Goal: Answer question/provide support: Share knowledge or assist other users

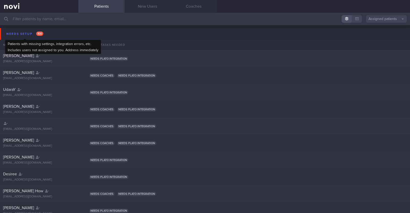
click at [14, 36] on div "Needs setup 100" at bounding box center [24, 34] width 39 height 7
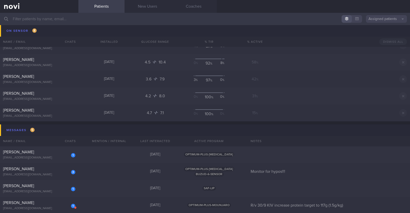
scroll to position [577, 0]
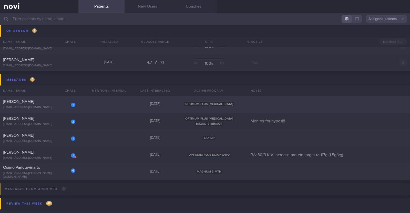
click at [89, 95] on div "1 YIP WAI LING CHLOE cyipwl@gmail.com 6 days ago OPTIMUM-PLUS-RYBELSUS" at bounding box center [205, 104] width 410 height 17
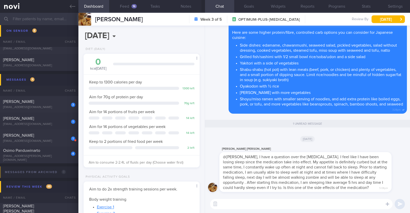
click at [235, 95] on textarea at bounding box center [301, 204] width 183 height 10
click at [243, 95] on textarea "Hi CHloe, sorry tohear that youe" at bounding box center [301, 204] width 183 height 10
click at [243, 95] on textarea "Hi CHloe, sorry to hear that youe" at bounding box center [301, 204] width 183 height 10
click at [243, 95] on textarea "Hi Chloe, sorry to hear that your sleep" at bounding box center [301, 204] width 183 height 10
type textarea "Hi Chloe, sorry to hear that your sleep has been affected"
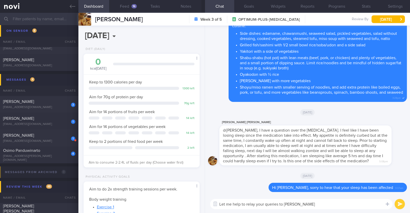
type textarea "Let me help to relay your queries to Dr Yeo!"
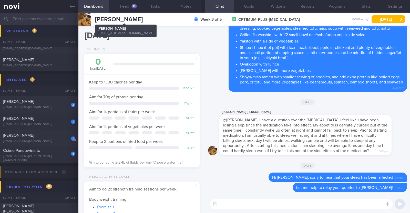
drag, startPoint x: 153, startPoint y: 16, endPoint x: 96, endPoint y: 18, distance: 57.2
click at [96, 18] on span "YIP WAI LING CHLOE" at bounding box center [119, 19] width 48 height 6
copy span "YIP WAI LING CHLOE"
click at [43, 95] on div "1 Agamemnon Baltagiannis agamemnonbalt@gmail.com" at bounding box center [39, 138] width 78 height 10
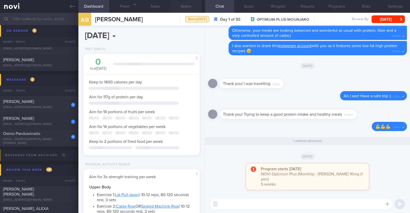
click at [186, 6] on button "Notes" at bounding box center [186, 6] width 31 height 13
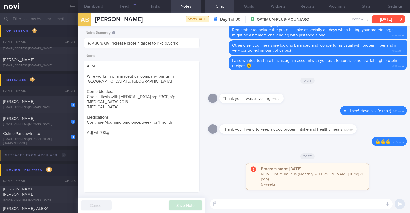
click at [243, 18] on button "[DATE]" at bounding box center [388, 19] width 33 height 8
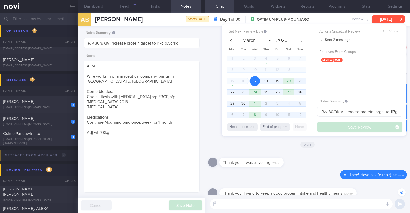
scroll to position [51, 102]
click at [232, 92] on span "22" at bounding box center [232, 92] width 10 height 10
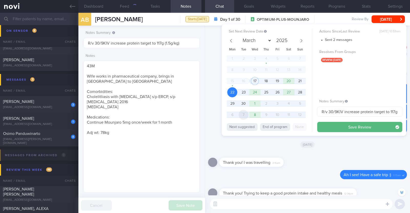
drag, startPoint x: 328, startPoint y: 128, endPoint x: 241, endPoint y: 119, distance: 87.4
click at [243, 95] on div "Set Next Review Date 22 Sep 2025 March April May June July August September Oct…" at bounding box center [314, 80] width 185 height 112
click at [243, 95] on span "30" at bounding box center [244, 104] width 10 height 10
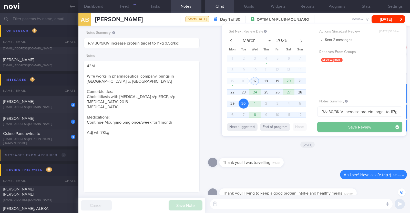
click at [243, 95] on button "Save Review" at bounding box center [359, 127] width 85 height 10
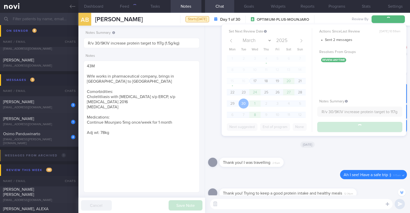
type input "R/v 30/9KIV increase protein target to 117g (1.5g/kg)"
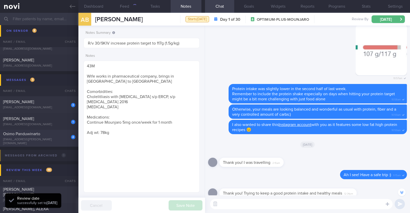
click at [50, 95] on div "Osimo Panduwinarto" at bounding box center [38, 133] width 71 height 5
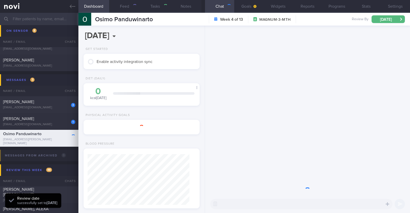
type textarea "38M Comorbidities: Obesity Hypertension Hyperlipidemia Proteinuria Infertility/…"
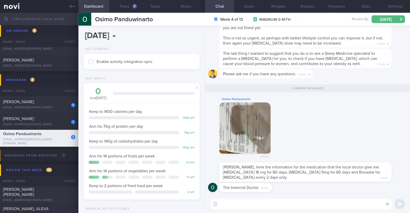
click at [243, 95] on textarea at bounding box center [301, 204] width 183 height 10
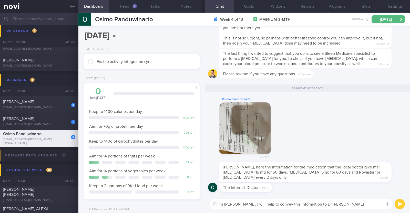
type textarea "Hi Osimo, I will help to convey this information to Dr Todd"
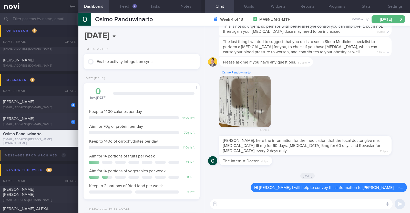
click at [64, 95] on div "1" at bounding box center [69, 120] width 11 height 8
type textarea "32M Nil PMHx/ Meds Running x 4-5/week (30-90min)"
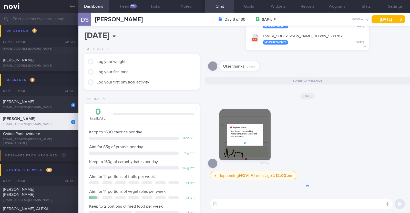
scroll to position [52, 104]
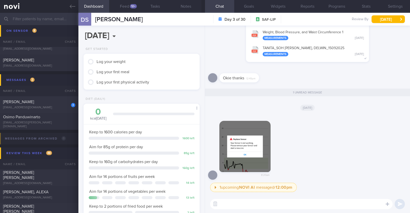
click at [243, 95] on textarea at bounding box center [301, 204] width 183 height 10
type textarea "Oh dear"
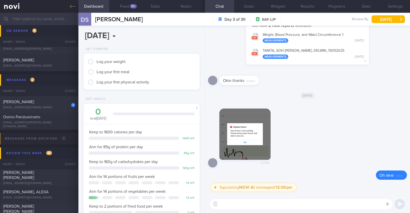
paste textarea "You may contact Abbott at 1800 272 2881 or +65 3138 3799 (8:30am – 5:30pm, Mond…"
type textarea "You may contact Abbott at 1800 272 2881 or +65 3138 3799 (8:30am – 5:30pm, Mond…"
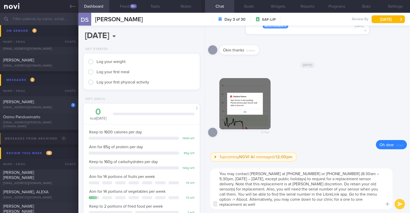
scroll to position [0, 0]
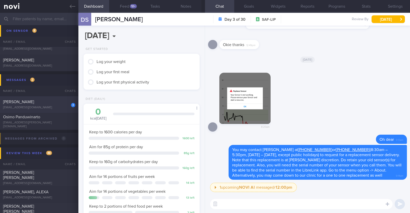
click at [69, 95] on div "3" at bounding box center [69, 103] width 11 height 8
type input "Monitor for hypos!!!"
type textarea "63F Co-morbidities: DM HTN HLD CKD G1/A2 Hepatic steatosis Gallbladder polyp/so…"
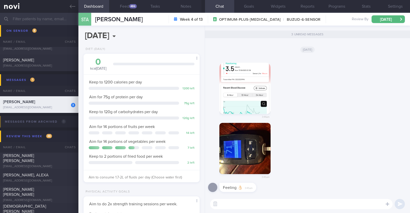
scroll to position [52, 104]
click at [243, 95] on button "button" at bounding box center [244, 148] width 51 height 51
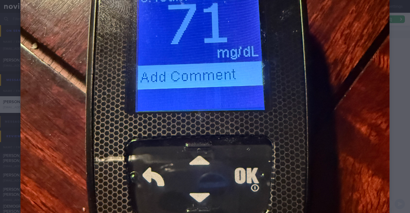
scroll to position [96, 0]
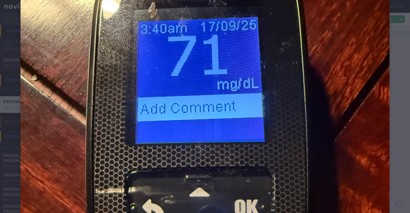
click at [243, 93] on div at bounding box center [205, 170] width 410 height 533
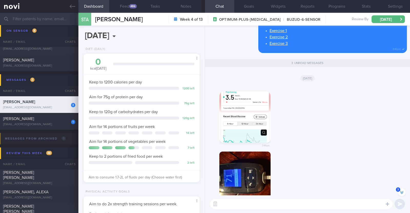
scroll to position [-32, 0]
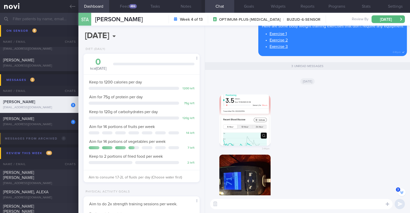
click at [242, 95] on button "button" at bounding box center [244, 120] width 51 height 51
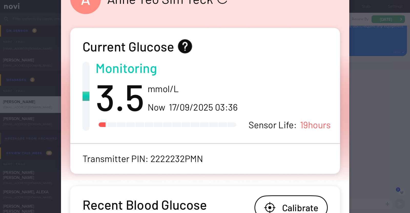
scroll to position [128, 0]
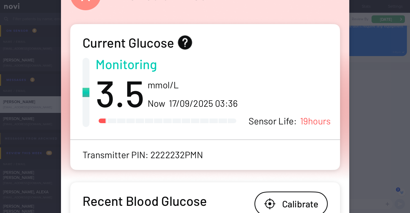
click at [243, 95] on div at bounding box center [204, 204] width 329 height 665
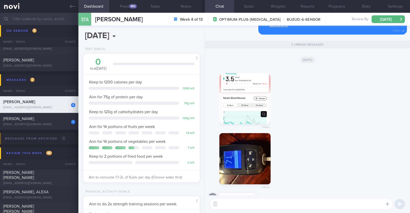
scroll to position [0, 0]
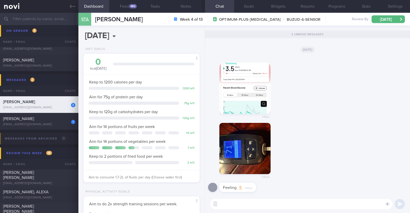
click at [243, 95] on textarea at bounding box center [301, 204] width 183 height 10
type textarea "Good morning Anne, I'm glad that you are feeling ok"
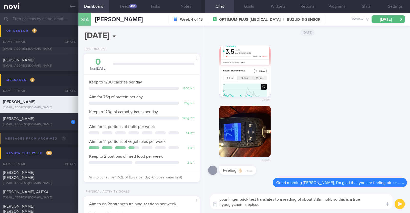
type textarea "your finger prick test translates to a reading of about 3.9mmol/L so this is a …"
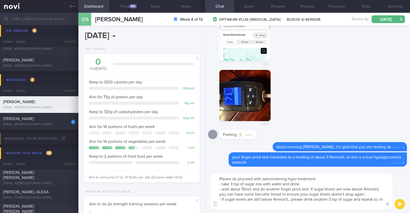
scroll to position [5, 0]
type textarea "Please do proceed with administering hypo treatment: - take 3 tsp of sugar mix …"
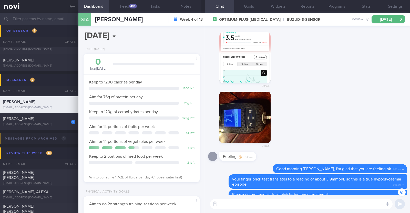
scroll to position [-32, 0]
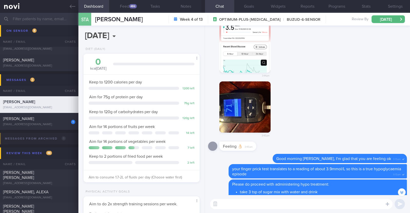
click at [243, 95] on textarea at bounding box center [301, 204] width 183 height 10
click at [243, 5] on button "Settings" at bounding box center [395, 6] width 29 height 13
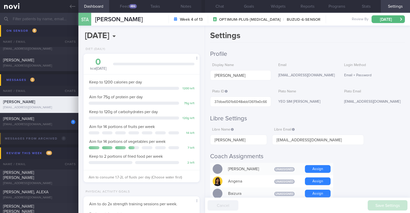
scroll to position [192, 0]
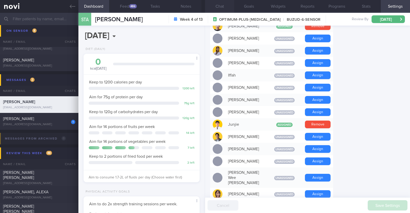
click at [230, 4] on button "Chat" at bounding box center [219, 6] width 29 height 13
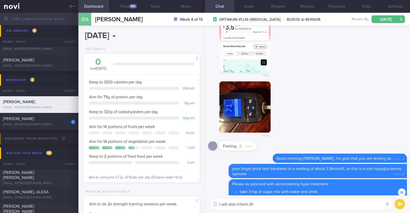
drag, startPoint x: 257, startPoint y: 203, endPoint x: 235, endPoint y: 205, distance: 22.4
click at [235, 95] on textarea "I will also inform Dr" at bounding box center [301, 204] width 183 height 10
click at [234, 95] on textarea "I will also inform Dr" at bounding box center [301, 204] width 183 height 10
click at [237, 95] on textarea "I will also inform Dr" at bounding box center [301, 204] width 183 height 10
drag, startPoint x: 287, startPoint y: 203, endPoint x: 282, endPoint y: 209, distance: 8.2
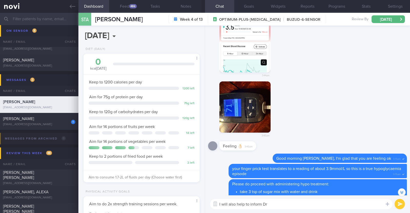
click at [243, 95] on textarea "I will also help to inform Dr" at bounding box center [301, 204] width 183 height 10
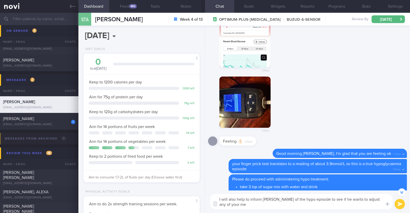
scroll to position [-37, 0]
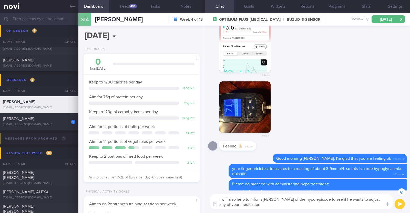
type textarea "I will also help to inform Dr Yeo of the hypo episode to see if he wants to adj…"
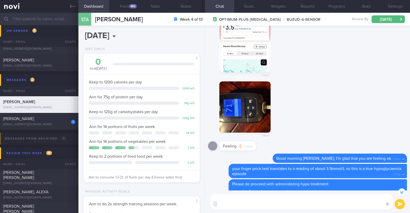
scroll to position [0, 0]
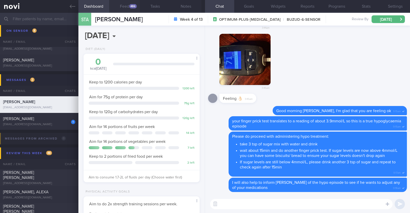
click at [126, 2] on button "Feed 486" at bounding box center [124, 6] width 31 height 13
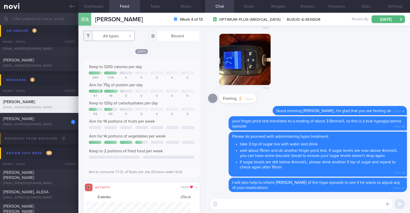
click at [125, 36] on button "All types" at bounding box center [109, 36] width 51 height 10
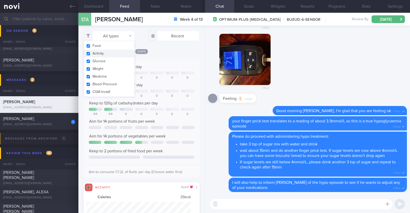
click at [120, 57] on button "Activity" at bounding box center [109, 54] width 51 height 8
checkbox input "false"
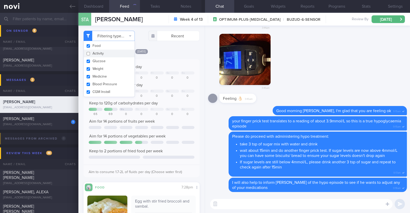
click at [182, 50] on div "[DATE]" at bounding box center [142, 51] width 116 height 5
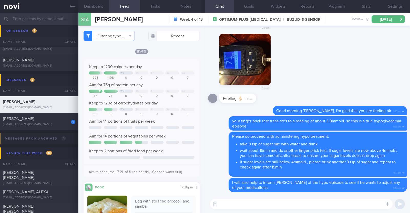
scroll to position [256276, 256224]
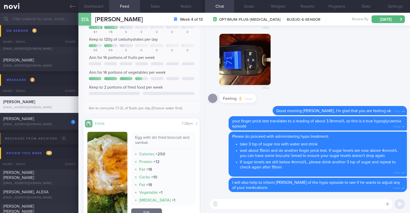
click at [237, 95] on textarea at bounding box center [301, 204] width 183 height 10
type textarea "M"
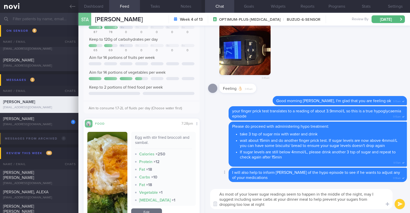
type textarea "As most of your lower sugar readings seem to happen in the middle of the night,…"
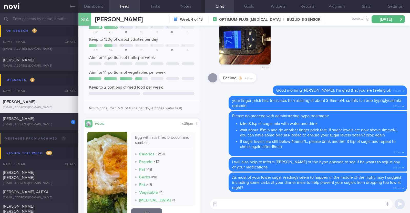
click at [243, 95] on textarea at bounding box center [301, 204] width 183 height 10
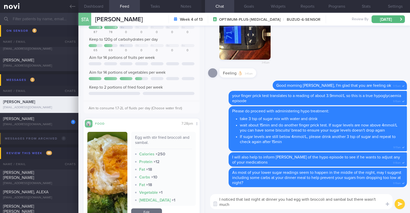
scroll to position [0, 0]
type textarea "I noticed that last night at dinner you had egg with broccoli and sambal but th…"
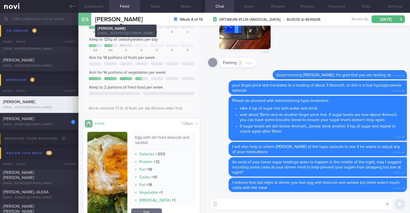
drag, startPoint x: 150, startPoint y: 18, endPoint x: 95, endPoint y: 18, distance: 55.1
click at [95, 18] on div "STA Sim Teck Anne Yeo Sim Teck Anne Yeo madmum@madlearning.sg Week 4 of 13 OPTI…" at bounding box center [244, 19] width 332 height 13
copy span "[PERSON_NAME]"
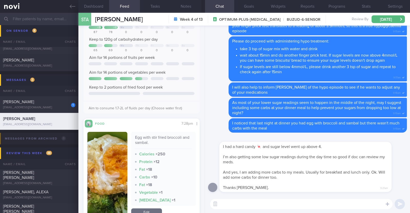
click at [243, 95] on textarea at bounding box center [301, 204] width 183 height 10
type textarea "S"
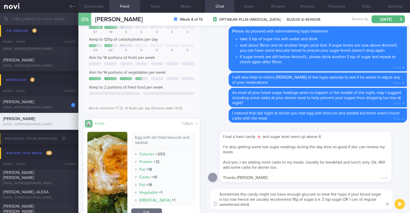
type textarea "Sometimes the candy might not have enough glucose to treat the hypo if your blo…"
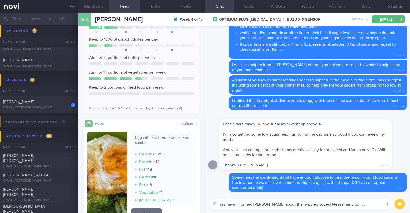
type textarea "Yes have informed Dr Yeo about the hypo episodes! Please hang tight :)"
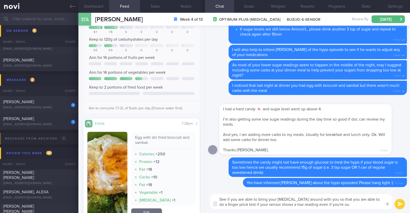
type textarea "See if you are able to bring your glucometer around with you so that you are ab…"
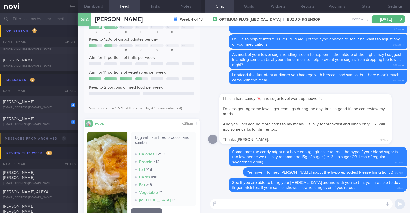
click at [17, 95] on div "1 Delwin Soh cheryee92@gmail.com" at bounding box center [39, 121] width 78 height 10
type textarea "32M Nil PMHx/ Meds Running x 4-5/week (30-90min)"
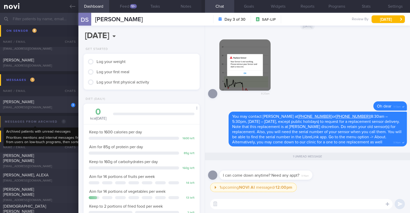
scroll to position [52, 104]
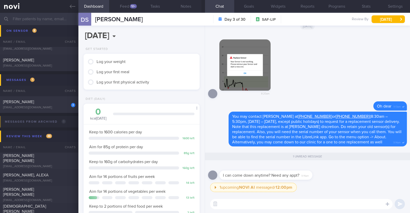
click at [243, 95] on textarea at bounding box center [301, 204] width 183 height 10
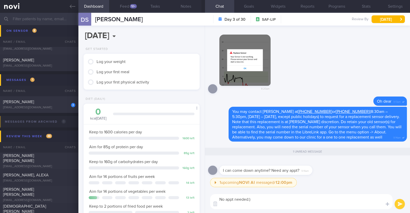
paste textarea "The clinic is open from Monday to Thursday, 9 AM to 6PM, and Friday, 9 AM to 5:…"
type textarea "No appt needed:) The clinic is open from Monday to Thursday, 9 AM to 6PM, and F…"
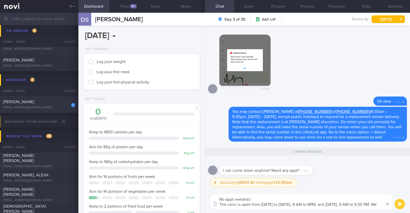
scroll to position [0, 0]
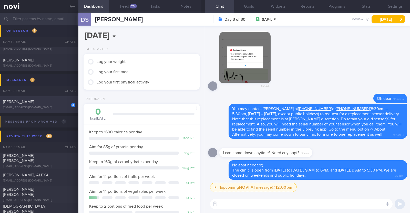
click at [54, 95] on div "[PERSON_NAME]" at bounding box center [38, 101] width 71 height 5
type textarea "34M Co-morbidities: [MEDICAL_DATA] [MEDICAL_DATA] Nil meds Mounjaro 2.5mg wkly …"
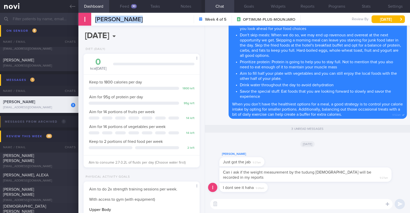
drag, startPoint x: 132, startPoint y: 21, endPoint x: 89, endPoint y: 19, distance: 42.8
click at [89, 19] on div "Irshah Iraimi Irshah Iraimi heyirshah@gmail.com Week 4 of 5 OPTIMUM-PLUS-MOUNJA…" at bounding box center [244, 19] width 332 height 13
copy div "[PERSON_NAME]"
click at [243, 95] on textarea at bounding box center [301, 204] width 183 height 10
drag, startPoint x: 223, startPoint y: 202, endPoint x: 178, endPoint y: 201, distance: 45.4
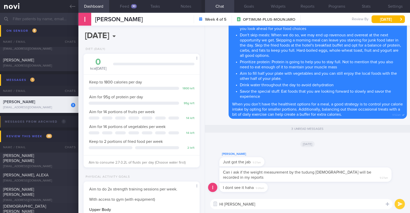
click at [178, 95] on div "Dashboard Feed 30 Tasks Notes Chat 3 Goals Widgets Reports Programs Stats Setti…" at bounding box center [244, 113] width 332 height 200
click at [243, 95] on textarea "Morning Irshah" at bounding box center [301, 204] width 183 height 10
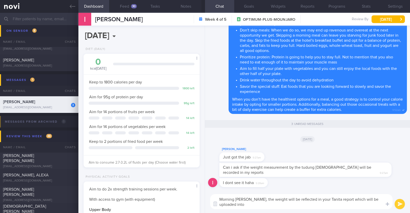
scroll to position [-4, 0]
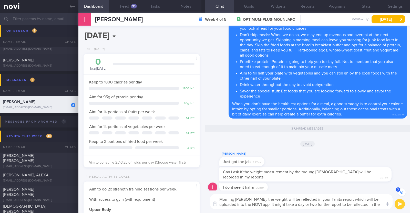
type textarea "Morning [PERSON_NAME], the weight will be reflected in your Tanita report which…"
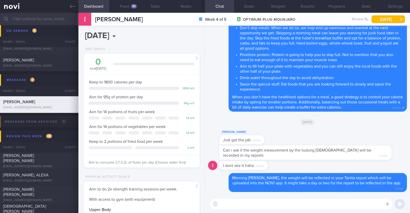
scroll to position [0, 0]
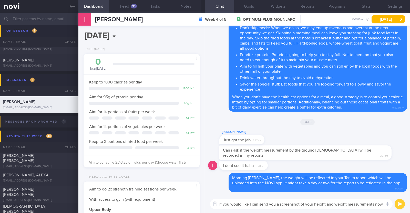
type textarea "If you would like I can send you a screenshot of your height and weight measure…"
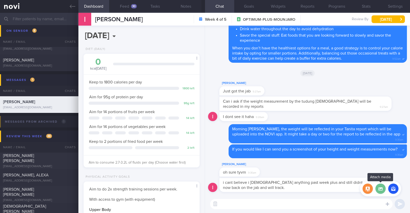
click at [243, 95] on label at bounding box center [381, 189] width 10 height 10
click at [0, 0] on input "file" at bounding box center [0, 0] width 0 height 0
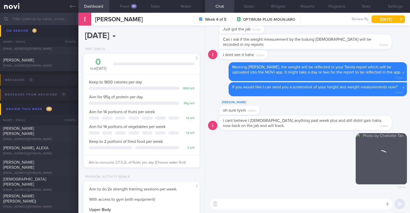
click at [243, 95] on textarea at bounding box center [301, 204] width 183 height 10
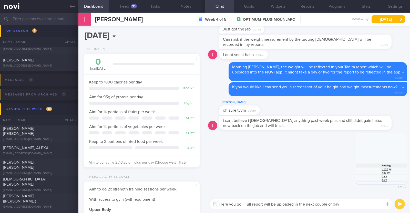
type textarea "Here you go:) Full report will be uploaded in the next couple of days"
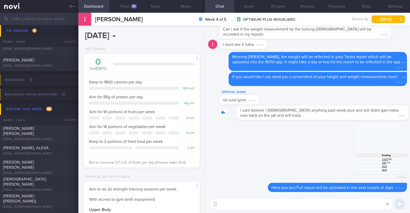
drag, startPoint x: 385, startPoint y: 113, endPoint x: 410, endPoint y: 109, distance: 25.1
click at [243, 95] on div "Delete Here you go:) Full report will be uploaded in the next couple of days 9:…" at bounding box center [307, 111] width 205 height 170
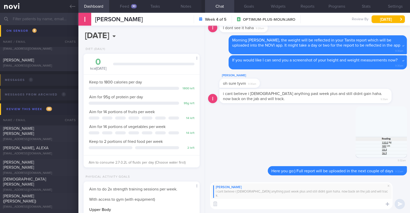
paste textarea "👍"
type textarea "👍👍"
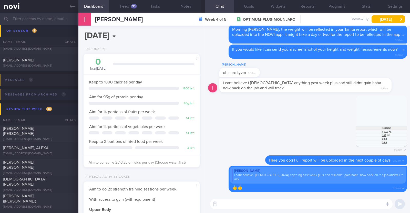
scroll to position [528, 0]
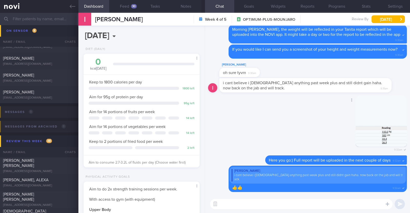
click at [243, 95] on button "button" at bounding box center [381, 121] width 51 height 51
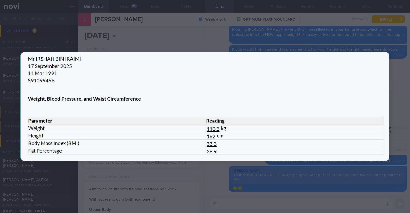
click at [220, 95] on div at bounding box center [205, 106] width 410 height 213
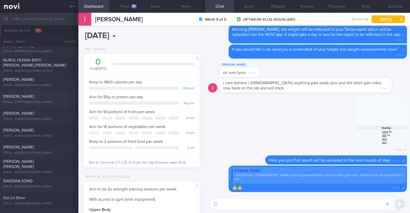
scroll to position [0, 0]
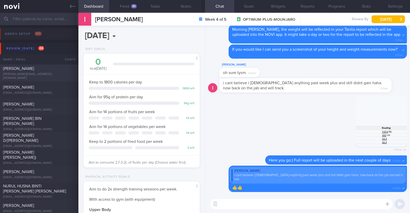
click at [52, 71] on div "Michell Tan" at bounding box center [38, 68] width 71 height 5
type textarea "44F Comorbidities: Fatty Liver HLD Psoriasis (2-3 weekly injections) Nil meds W…"
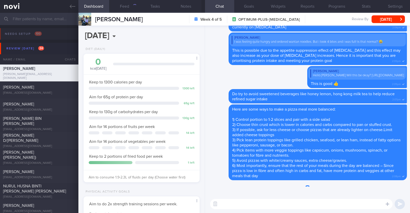
scroll to position [58, 102]
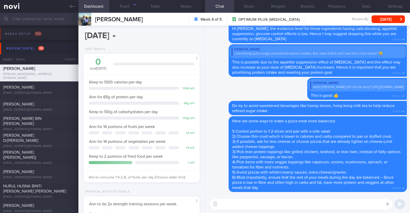
select select "8"
click at [120, 6] on button "Feed 1102" at bounding box center [124, 6] width 31 height 13
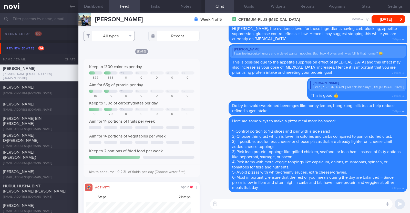
click at [120, 33] on button "All types" at bounding box center [109, 36] width 51 height 10
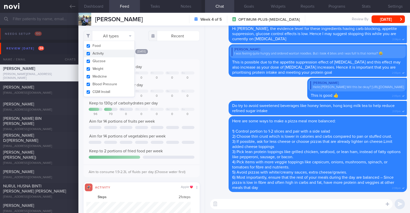
click at [109, 51] on button "Activity" at bounding box center [109, 54] width 51 height 8
checkbox input "false"
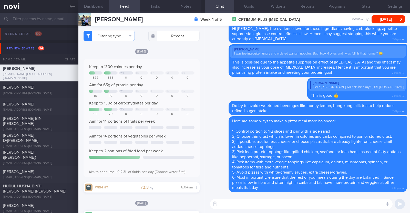
click at [172, 52] on div "[DATE]" at bounding box center [142, 51] width 116 height 5
click at [186, 8] on button "Notes" at bounding box center [186, 6] width 31 height 13
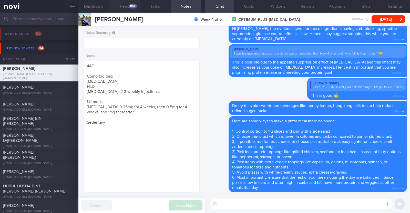
click at [129, 5] on div "1102" at bounding box center [133, 6] width 8 height 4
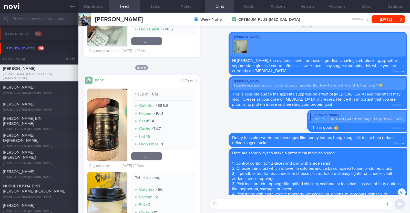
scroll to position [512, 0]
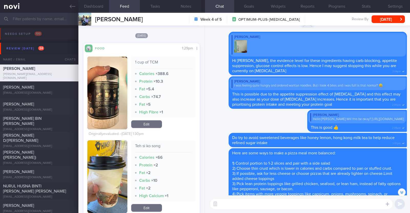
click at [114, 109] on button "button" at bounding box center [107, 93] width 40 height 73
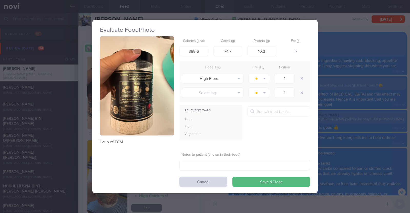
click at [117, 107] on button "button" at bounding box center [137, 85] width 74 height 99
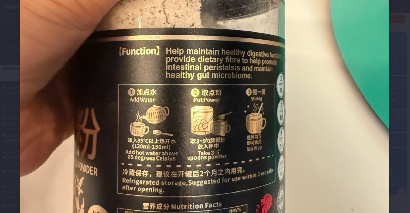
scroll to position [224, 0]
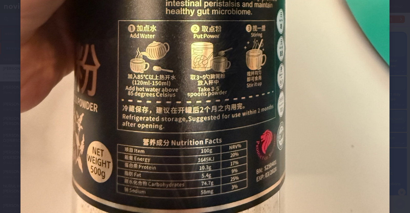
click at [324, 123] on img at bounding box center [205, 42] width 369 height 492
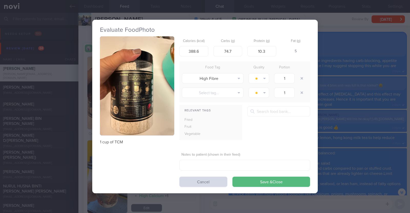
click at [333, 120] on div "Evaluate Food Photo 1 cup of TCM Calories (kcal) 388.6 Carbs (g) 74.7 Protein (…" at bounding box center [205, 106] width 410 height 213
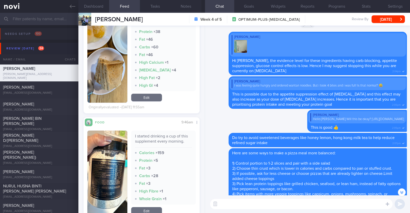
scroll to position [1794, 0]
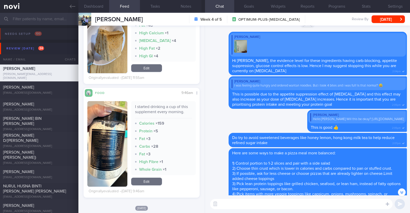
click at [106, 138] on button "button" at bounding box center [107, 144] width 40 height 86
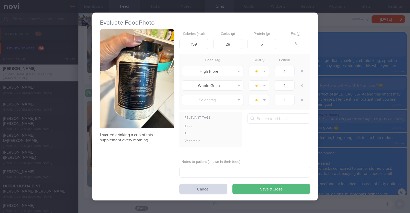
click at [145, 126] on button "button" at bounding box center [137, 78] width 74 height 99
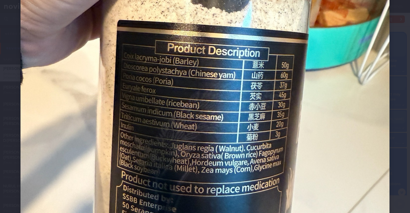
scroll to position [192, 0]
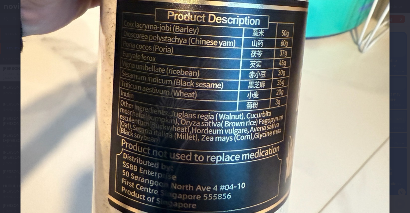
click at [84, 137] on img at bounding box center [205, 74] width 369 height 492
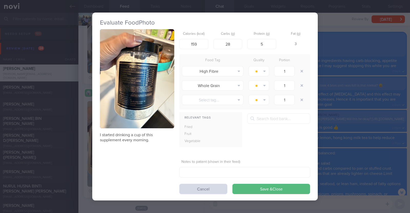
click at [85, 135] on div "Evaluate Food Photo I started drinking a cup of this supplement every morning. …" at bounding box center [205, 106] width 410 height 213
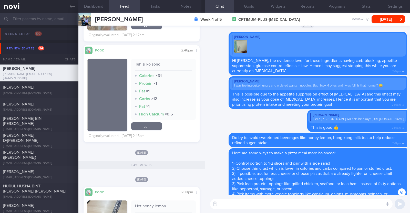
scroll to position [2916, 0]
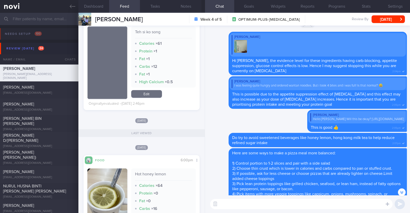
click at [246, 203] on textarea at bounding box center [301, 204] width 183 height 10
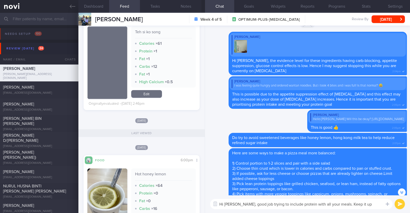
type textarea "Hi [PERSON_NAME], good job trying to include protein with all your meals. Keep …"
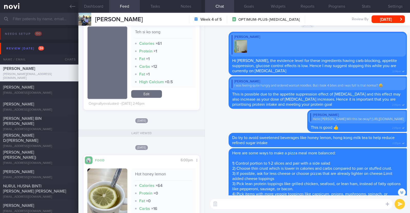
scroll to position [-26, 0]
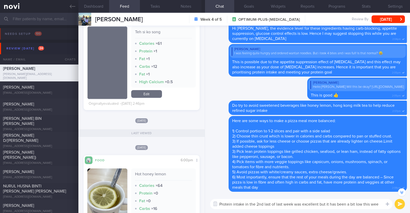
type textarea "Protein intake in the 2nd last of last week was excellent but it has been a bit…"
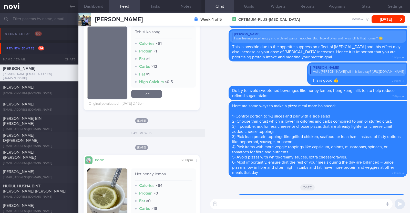
scroll to position [0, 0]
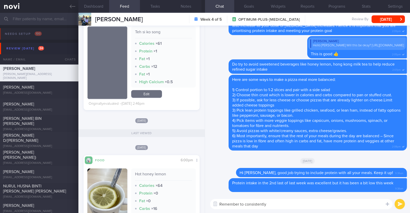
click at [245, 203] on textarea "Remember to consistently" at bounding box center [301, 204] width 183 height 10
click at [282, 203] on textarea "Remember to try to consistently" at bounding box center [301, 204] width 183 height 10
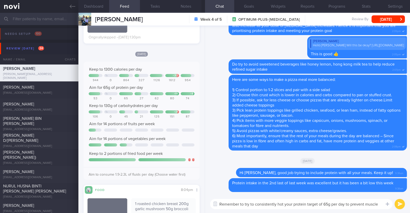
type textarea "Remember to try to consistently hot your protein target of 65g per day to preve…"
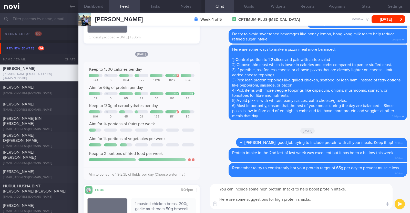
paste textarea "- Hard boiled egg - Unsalted edamame - Unsweetened soy milk - Low fat milk - [L…"
type textarea "You can include some high protein snacks to help boost protein intake. Here are…"
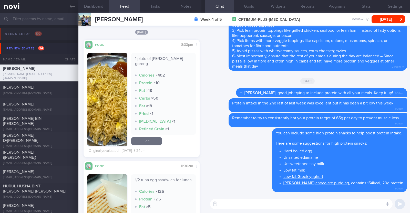
scroll to position [160, 0]
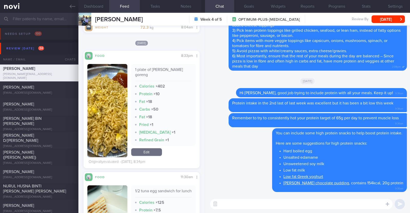
click at [237, 209] on textarea at bounding box center [301, 204] width 183 height 10
click at [104, 116] on button "button" at bounding box center [107, 110] width 40 height 93
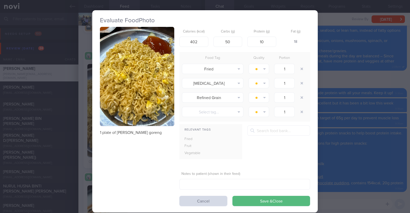
click at [77, 121] on div "Evaluate Food Photo 1 plate of maggie mee goreng Calories (kcal) 402 Carbs (g) …" at bounding box center [205, 106] width 410 height 213
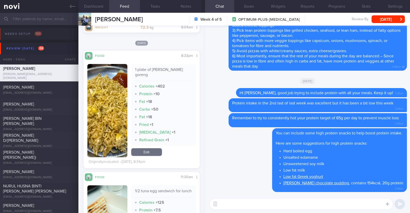
click at [241, 204] on textarea at bounding box center [301, 204] width 183 height 10
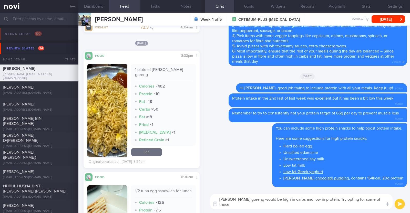
paste textarea "more balanced noodle dish outside. Do also ask for more protein (fish, tofu, le…"
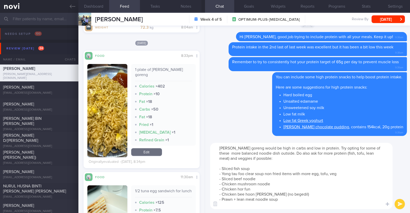
click at [268, 152] on textarea "Maggie mee goreng would be high in carbs and low in protein. Try opting for som…" at bounding box center [301, 176] width 183 height 66
drag, startPoint x: 274, startPoint y: 153, endPoint x: 279, endPoint y: 158, distance: 7.4
click at [279, 158] on textarea "Maggie mee goreng would be high in carbs and low in protein. Try opting for som…" at bounding box center [301, 176] width 183 height 66
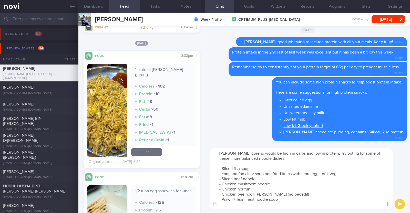
type textarea "Maggie mee goreng would be high in carbs and low in protein. Try opting for som…"
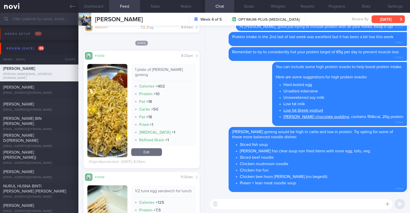
click at [385, 17] on button "[DATE]" at bounding box center [388, 19] width 33 height 8
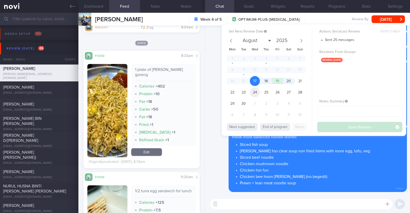
click at [256, 90] on span "24" at bounding box center [255, 92] width 10 height 10
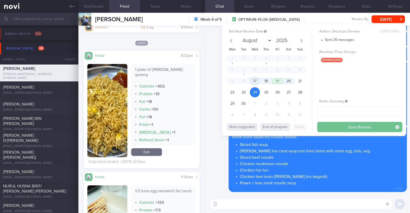
click at [320, 125] on button "Save Review" at bounding box center [359, 127] width 85 height 10
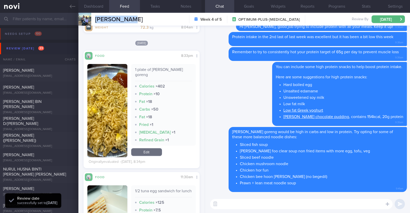
drag, startPoint x: 133, startPoint y: 20, endPoint x: 93, endPoint y: 17, distance: 39.6
click at [93, 17] on div "Michell Tan Michell Tan michell.tan@gmail.com Week 4 of 5 OPTIMUM-PLUS-WEGOVY R…" at bounding box center [244, 19] width 332 height 13
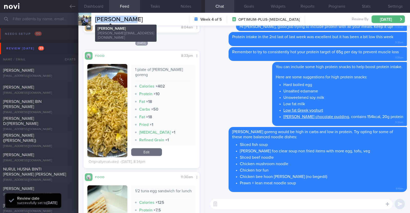
copy span "[PERSON_NAME]"
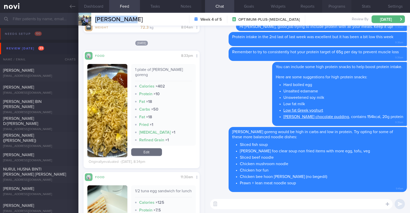
click at [338, 4] on button "Programs" at bounding box center [336, 6] width 29 height 13
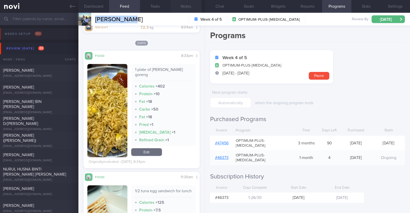
click at [182, 6] on button "Notes" at bounding box center [186, 6] width 31 height 13
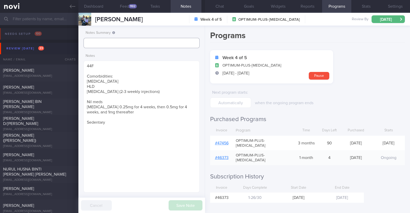
click at [136, 40] on input "text" at bounding box center [142, 43] width 116 height 10
type input "r/v"
select select "8"
type input "r/v 24/9"
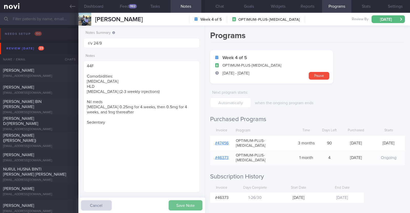
click at [178, 204] on button "Save Note" at bounding box center [186, 205] width 34 height 10
click at [50, 75] on div "[EMAIL_ADDRESS][DOMAIN_NAME]" at bounding box center [39, 76] width 72 height 4
type input "R/v with Dr [PERSON_NAME] on 16/9."
type textarea "48F Co-morbidities: HTN HLD Bilateral OA knees [MEDICAL_DATA] 7mg EOM x 1/52 --…"
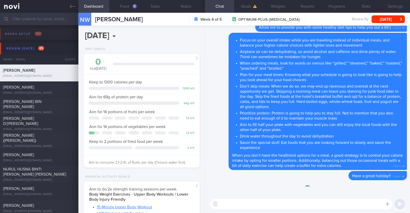
scroll to position [58, 102]
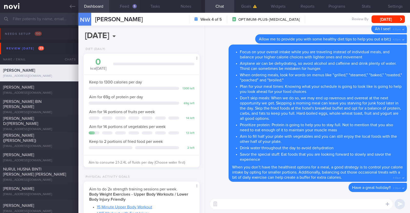
click at [134, 4] on div "5" at bounding box center [135, 6] width 4 height 4
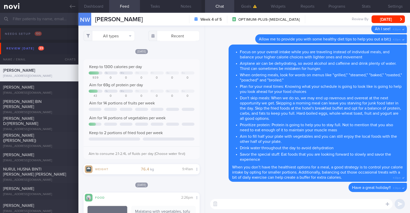
click at [310, 204] on textarea at bounding box center [301, 204] width 183 height 10
click at [272, 205] on textarea "Hi Wei-Ee, are you back in SIngapore?" at bounding box center [301, 204] width 183 height 10
click at [294, 202] on textarea "Hi Wei-Ee, are you back in Singapore?" at bounding box center [301, 204] width 183 height 10
type textarea "Hi Wei-Ee, are you back in Singapore? :)"
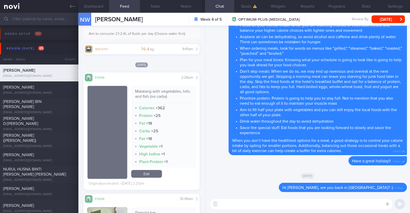
scroll to position [96, 0]
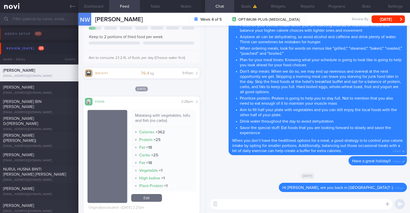
click at [240, 202] on textarea at bounding box center [301, 204] width 183 height 10
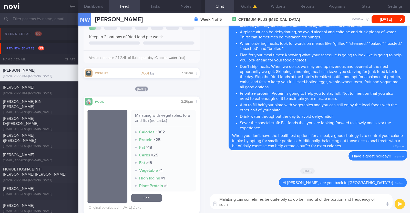
scroll to position [-4, 0]
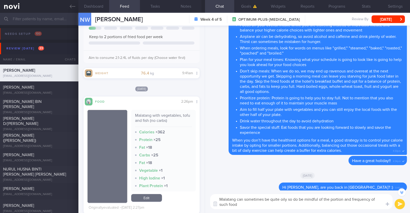
type textarea "Malatang can sometimes be quite oily so do be mindful of the portion and freque…"
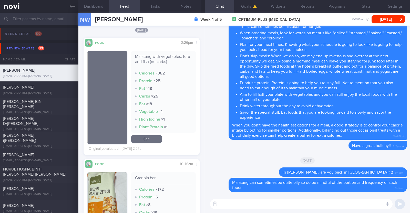
scroll to position [224, 0]
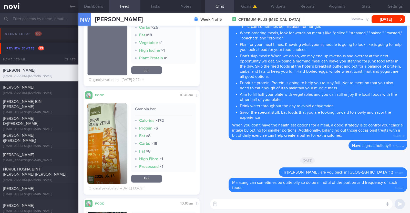
click at [104, 127] on img "button" at bounding box center [107, 144] width 40 height 80
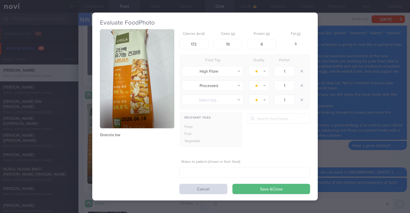
click at [82, 133] on div "Evaluate Food Photo Granola bar Calories (kcal) 172 Carbs (g) 19 Protein (g) 6 …" at bounding box center [205, 106] width 410 height 213
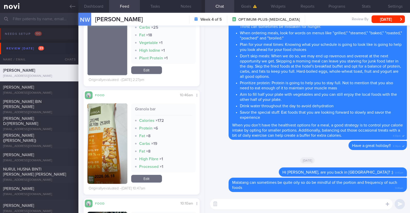
click at [272, 206] on textarea at bounding box center [301, 204] width 183 height 10
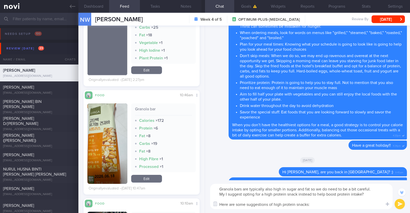
scroll to position [-20, 0]
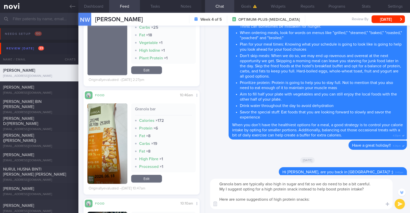
paste textarea "- Hard boiled egg - Unsalted edamame - Unsweetened soy milk - Low fat milk - [L…"
type textarea "Granola bars are typically also high in sugar and fat so we do need to be a bit…"
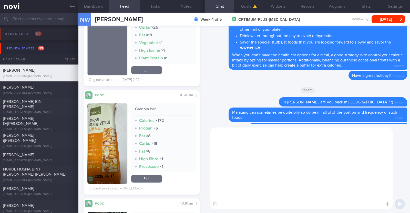
scroll to position [0, 0]
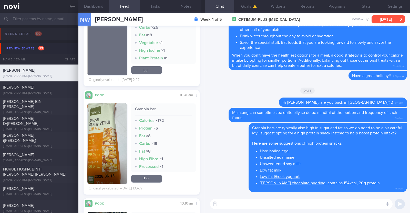
click at [397, 16] on button "[DATE]" at bounding box center [388, 19] width 33 height 8
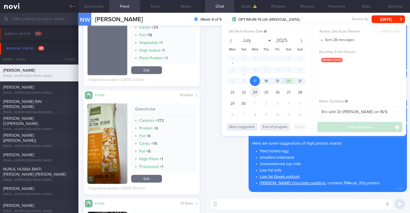
click at [259, 93] on span "24" at bounding box center [255, 92] width 10 height 10
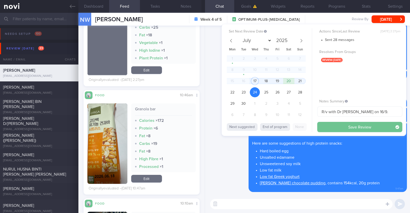
click at [332, 128] on button "Save Review" at bounding box center [359, 127] width 85 height 10
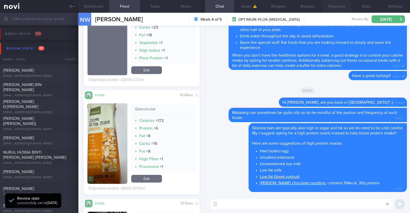
click at [330, 6] on button "Programs" at bounding box center [336, 6] width 29 height 13
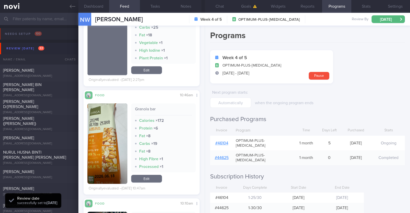
click at [226, 141] on link "# 46104" at bounding box center [221, 143] width 13 height 4
click at [185, 6] on button "Notes" at bounding box center [186, 6] width 31 height 13
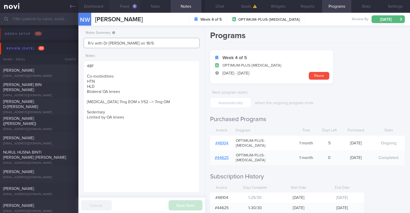
drag, startPoint x: 138, startPoint y: 42, endPoint x: 56, endPoint y: 39, distance: 81.8
click at [56, 39] on div "Patients New Users Coaches Assigned patients Assigned patients All active patie…" at bounding box center [205, 113] width 410 height 200
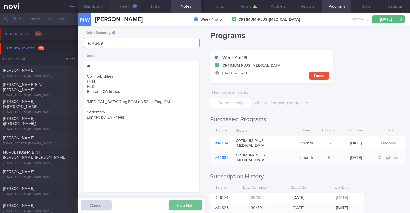
type input "R/v 24/9"
click at [181, 204] on button "Save Note" at bounding box center [186, 205] width 34 height 10
type input "R/v 24/9"
select select "8"
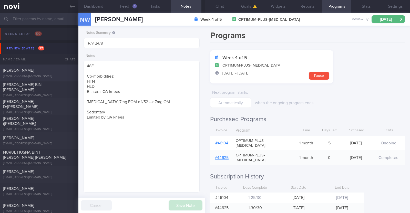
click at [42, 73] on div "[PERSON_NAME]" at bounding box center [38, 70] width 71 height 5
type textarea "39F Comorbidities: Endometriosis and adenomyosis Facial eczema / possible funga…"
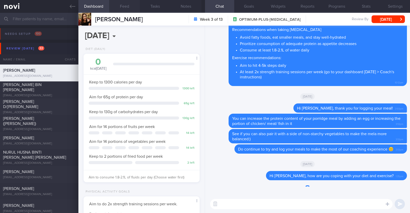
scroll to position [58, 102]
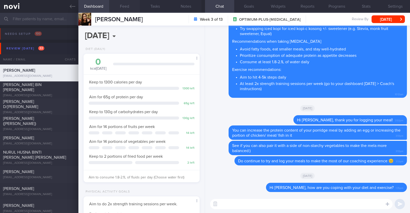
click at [121, 2] on button "Feed" at bounding box center [124, 6] width 31 height 13
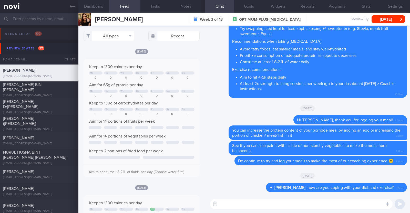
click at [327, 207] on textarea at bounding box center [301, 204] width 183 height 10
click at [222, 202] on textarea "HI Judy" at bounding box center [301, 204] width 183 height 10
click at [239, 206] on textarea "Hi Judy" at bounding box center [301, 204] width 183 height 10
type textarea "Hi Judy, happy Wednesday:)"
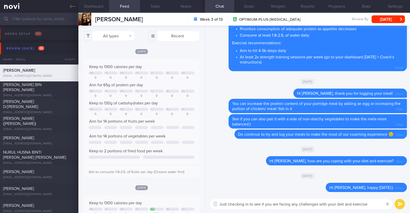
type textarea "Just checking in to see if you are facing any challenges with your diet and exe…"
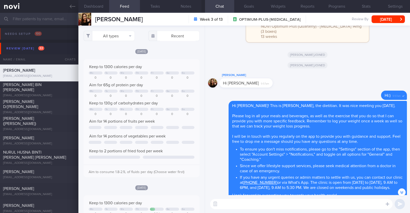
scroll to position [-320, 0]
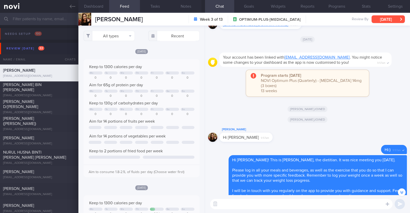
click at [384, 19] on button "[DATE]" at bounding box center [388, 19] width 33 height 8
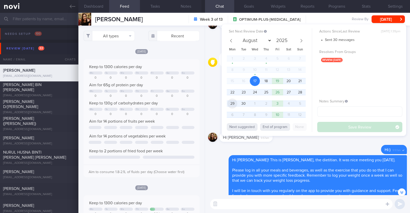
click at [234, 102] on span "29" at bounding box center [232, 104] width 10 height 10
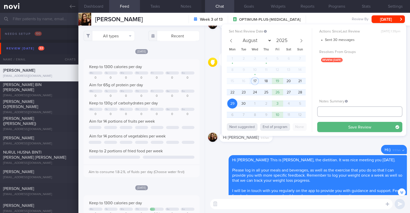
click at [341, 114] on input "text" at bounding box center [359, 112] width 85 height 10
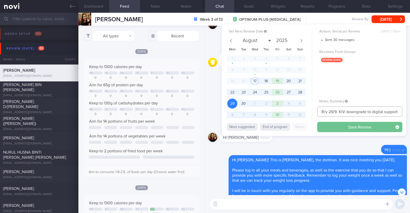
type input "R/v 29/9. KIV downgrade to digital support"
click at [343, 125] on button "Save Review" at bounding box center [359, 127] width 85 height 10
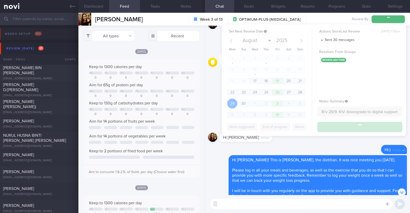
type input "R/v 29/9. KIV downgrade to digital support"
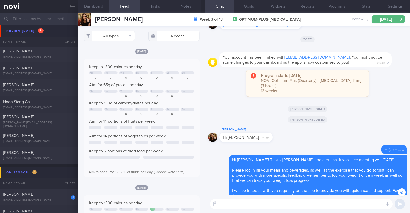
scroll to position [320, 0]
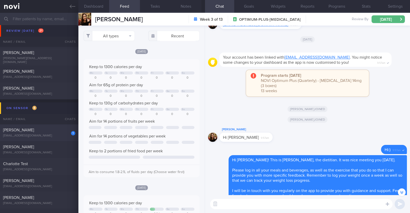
click at [56, 134] on div "[EMAIL_ADDRESS][DOMAIN_NAME]" at bounding box center [39, 136] width 72 height 4
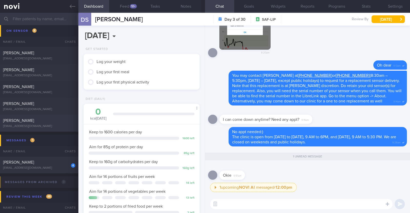
scroll to position [480, 0]
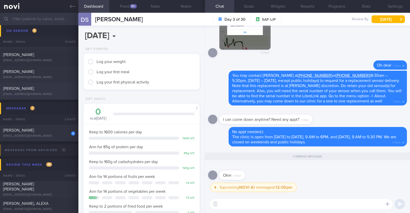
click at [55, 130] on div "[PERSON_NAME]" at bounding box center [38, 130] width 71 height 5
type textarea "34M Co-morbidities: Dyslipidemia Hyperuricemia Nil meds Mounjaro 2.5mg wkly Sed…"
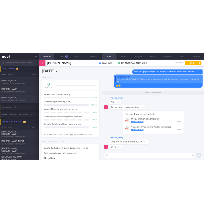
scroll to position [58, 102]
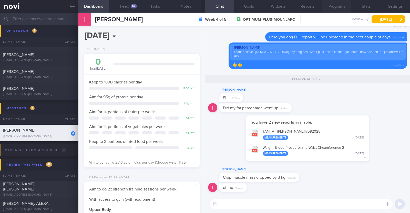
click at [333, 9] on button "Programs" at bounding box center [336, 6] width 29 height 13
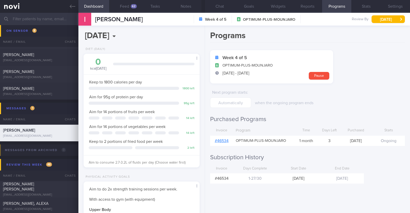
click at [227, 139] on link "# 46534" at bounding box center [222, 141] width 14 height 4
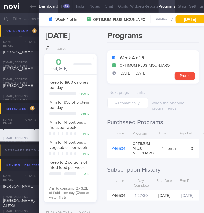
scroll to position [12, 0]
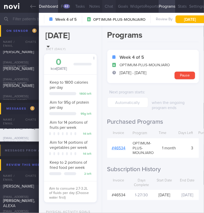
click at [110, 5] on button "Chat" at bounding box center [109, 6] width 14 height 13
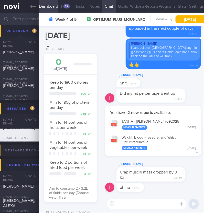
click at [147, 205] on textarea at bounding box center [146, 204] width 79 height 10
type textarea "Y"
click at [121, 205] on textarea "JUst saw your" at bounding box center [146, 204] width 79 height 10
click at [145, 206] on textarea "Just saw your" at bounding box center [146, 204] width 79 height 10
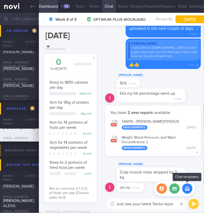
type textarea "Just saw your latest Tanita report"
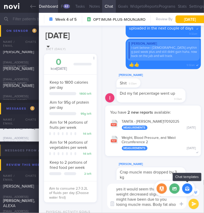
scroll to position [-37, 0]
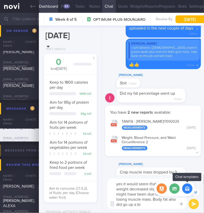
type textarea "yes it would seem that while your weight decreased slightly, this might have be…"
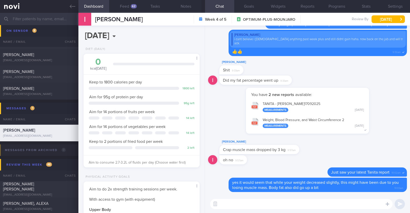
scroll to position [58, 102]
click at [229, 204] on textarea at bounding box center [301, 204] width 183 height 10
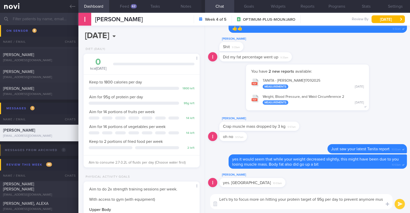
scroll to position [0, 0]
type textarea "Let's try to focus more on hitting your protein target of 95g per day to preven…"
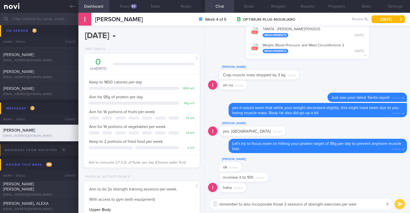
type textarea "remember to also incorporate those 2 sessions of strength exercises per week"
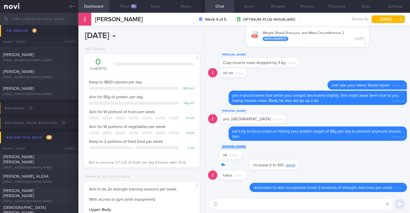
drag, startPoint x: 266, startPoint y: 165, endPoint x: 356, endPoint y: 159, distance: 90.1
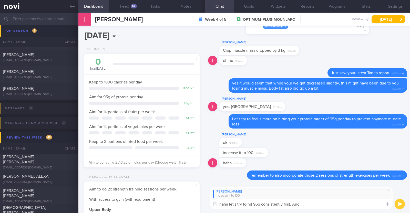
type textarea "haha let's try to hit 95g consistently first. And"
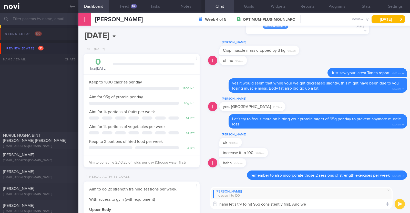
select select "8"
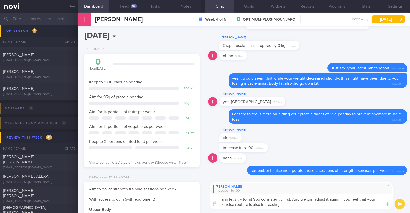
type textarea "haha let's try to hit 95g consistently first. And we can adjust it again if you…"
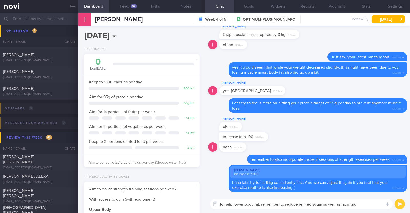
type textarea "To help lower body fat, remember to reduce refined sugar as well as fat intake"
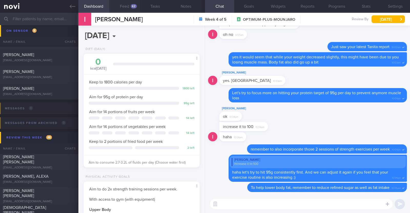
click at [131, 9] on button "Feed 62" at bounding box center [124, 6] width 31 height 13
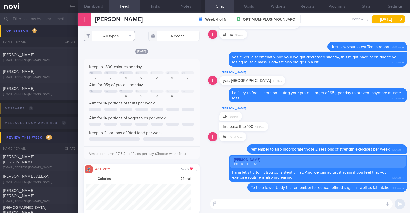
click at [122, 36] on button "All types" at bounding box center [109, 36] width 51 height 10
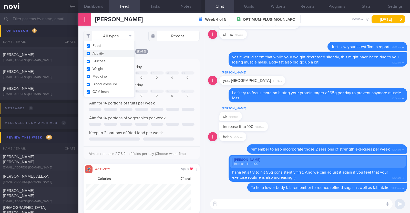
click at [115, 53] on button "Activity" at bounding box center [109, 54] width 51 height 8
checkbox input "false"
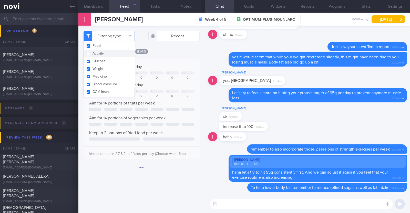
click at [171, 49] on div "Mon, 15 Sep" at bounding box center [142, 51] width 116 height 5
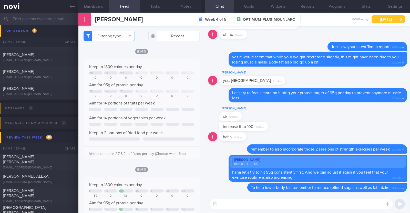
click at [391, 21] on button "Thu, 18 Sep" at bounding box center [388, 19] width 33 height 8
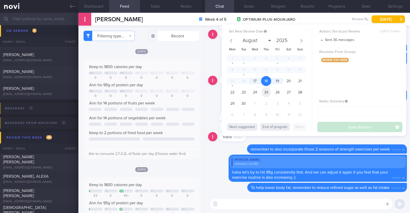
click at [267, 94] on span "25" at bounding box center [266, 92] width 10 height 10
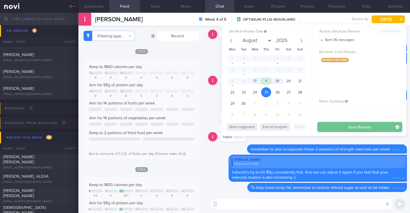
click at [346, 127] on button "Save Review" at bounding box center [359, 127] width 85 height 10
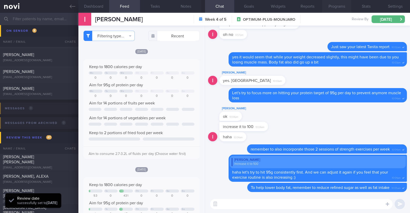
click at [340, 7] on button "Programs" at bounding box center [336, 6] width 29 height 13
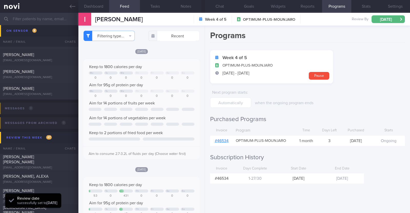
click at [363, 83] on form "Week 4 of 5 OPTIMUM-PLUS-MOUNJARO 21 Aug - 19 Sep Pause Next program starts : w…" at bounding box center [307, 79] width 195 height 58
drag, startPoint x: 133, startPoint y: 19, endPoint x: 93, endPoint y: 19, distance: 39.5
click at [93, 19] on div "Irshah Iraimi Irshah Iraimi heyirshah@gmail.com Week 4 of 5 OPTIMUM-PLUS-MOUNJA…" at bounding box center [244, 19] width 332 height 13
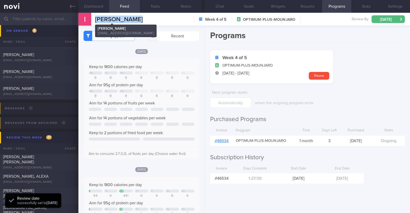
copy span "[PERSON_NAME]"
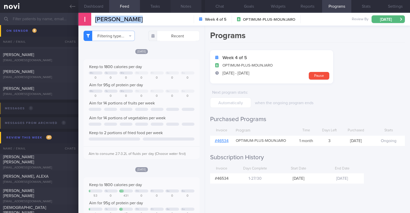
click at [188, 7] on button "Notes" at bounding box center [186, 6] width 31 height 13
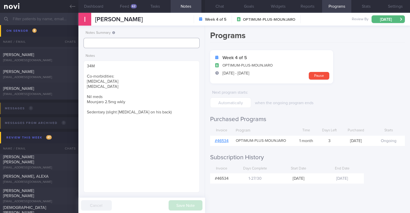
click at [153, 44] on input "text" at bounding box center [142, 43] width 116 height 10
type input "r/v 25/9"
click at [189, 203] on button "Save Note" at bounding box center [186, 205] width 34 height 10
type input "r/v 25/9"
click at [224, 140] on link "# 46534" at bounding box center [222, 141] width 14 height 4
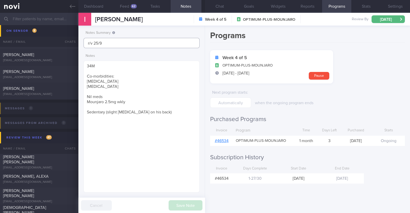
click at [86, 43] on input "r/v 25/9" at bounding box center [142, 43] width 116 height 10
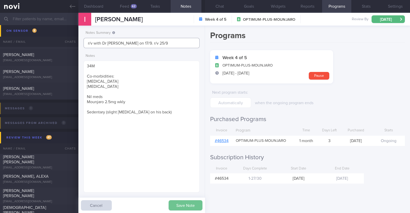
type input "r/v with Dr [PERSON_NAME] on 17/9. r/v 25/9"
click at [178, 204] on button "Save Note" at bounding box center [186, 205] width 34 height 10
type input "r/v with Dr [PERSON_NAME] on 17/9. r/v 25/9"
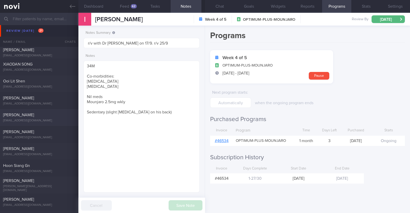
scroll to position [224, 0]
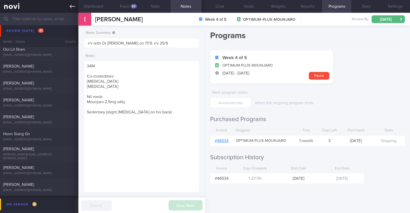
click at [78, 6] on link at bounding box center [39, 6] width 78 height 13
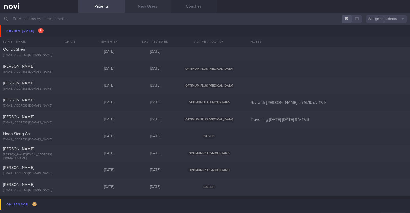
click at [145, 9] on link "New Users" at bounding box center [148, 6] width 46 height 13
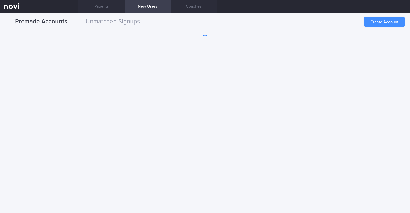
click at [376, 23] on button "Create Account" at bounding box center [384, 22] width 41 height 10
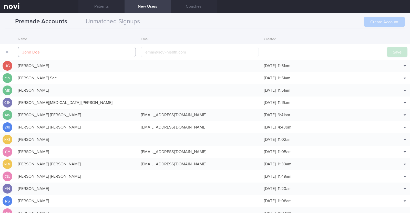
paste input "[PERSON_NAME]"
type input "[PERSON_NAME]"
click at [163, 55] on input "email" at bounding box center [200, 52] width 118 height 10
paste input "Yannz96@hotmail.com"
click at [159, 52] on input "Yannz96@hotmail.com" at bounding box center [200, 52] width 118 height 10
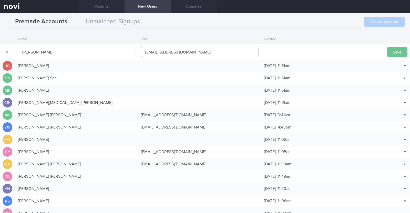
type input "Yannz961@hotmail.com"
click at [394, 54] on button "Save" at bounding box center [397, 52] width 21 height 10
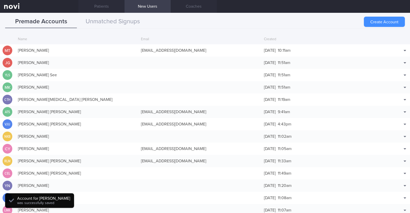
click at [378, 19] on button "Create Account" at bounding box center [384, 22] width 41 height 10
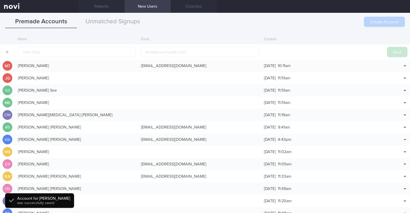
scroll to position [12, 0]
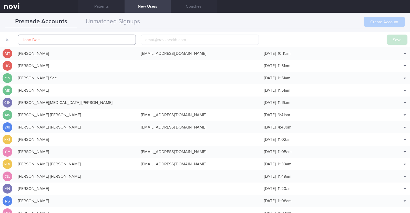
paste input "Ong Peck Cheong"
type input "Ong Peck Cheong"
click at [167, 41] on input "email" at bounding box center [200, 40] width 118 height 10
paste input "ongpeckcheong@gmail.com"
click at [173, 38] on input "ongpeckcheong@gmail.com" at bounding box center [200, 40] width 118 height 10
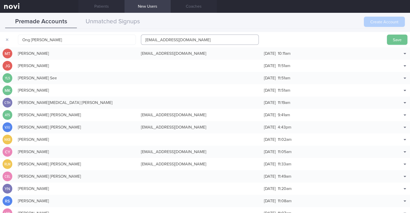
type input "ongpeckcheong1@gmail.com"
click at [396, 41] on button "Save" at bounding box center [397, 40] width 21 height 10
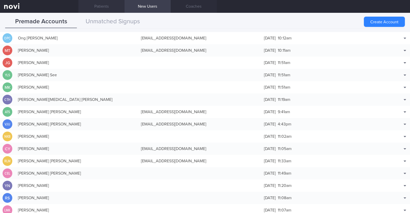
click at [103, 5] on link "Patients" at bounding box center [101, 6] width 46 height 13
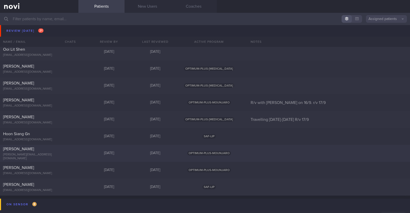
scroll to position [192, 0]
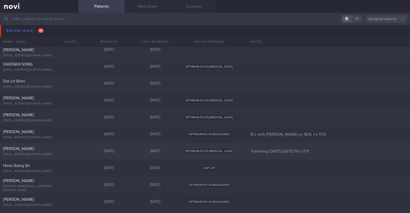
click at [58, 155] on div "[EMAIL_ADDRESS][DOMAIN_NAME]" at bounding box center [39, 155] width 72 height 4
select select "8"
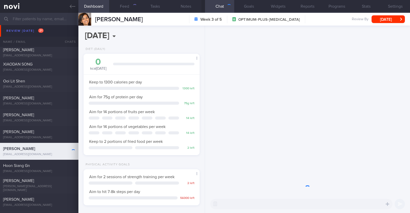
scroll to position [58, 102]
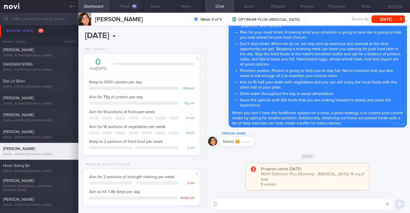
click at [135, 8] on div "14" at bounding box center [134, 6] width 5 height 4
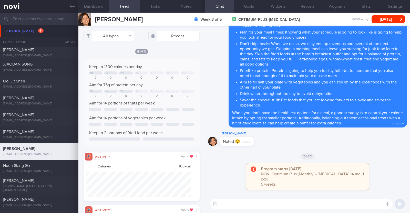
scroll to position [26, 105]
click at [127, 37] on button "All types" at bounding box center [109, 36] width 51 height 10
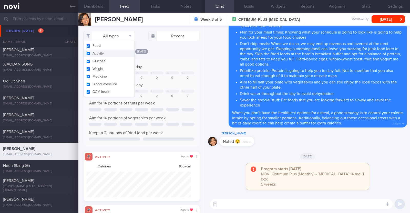
click at [123, 57] on button "Activity" at bounding box center [109, 54] width 51 height 8
checkbox input "false"
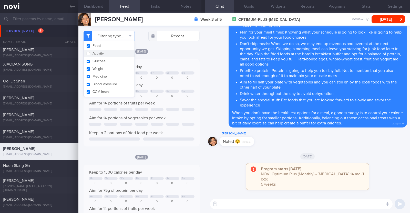
click at [179, 53] on div "Fri, 12 Sep" at bounding box center [142, 51] width 116 height 5
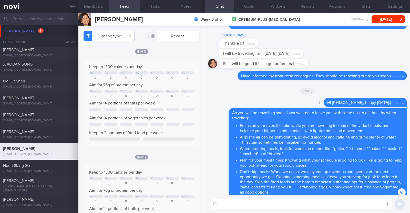
scroll to position [-160, 0]
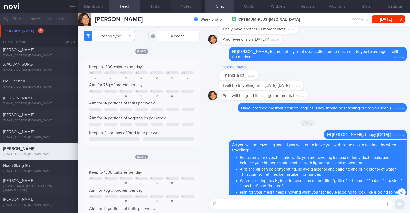
click at [186, 7] on button "Notes" at bounding box center [186, 6] width 31 height 13
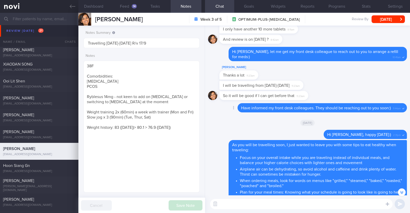
scroll to position [-128, 0]
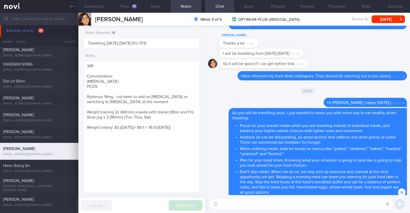
click at [300, 204] on textarea at bounding box center [301, 204] width 183 height 10
click at [224, 204] on textarea "HI Diana, happy Wednesday" at bounding box center [301, 204] width 183 height 10
click at [280, 206] on textarea "Hi Diana, happy Wednesday" at bounding box center [301, 204] width 183 height 10
type textarea "Hi Diana, happy Wednesday:)"
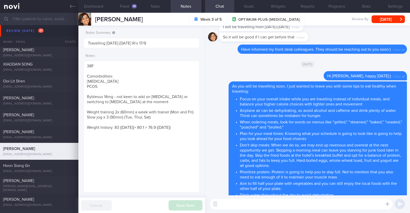
scroll to position [0, 0]
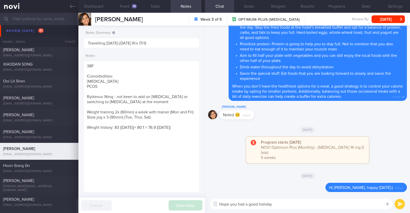
type textarea "Hope you had a good holiday!"
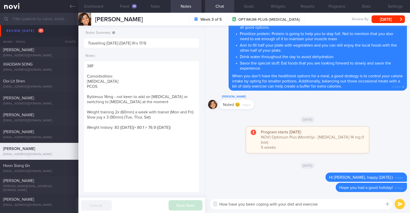
type textarea "How have you been coping with your diet and exercise?"
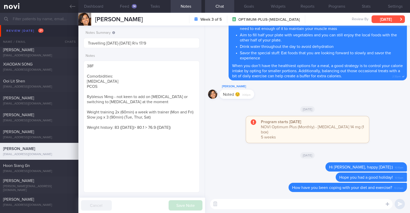
click at [378, 16] on button "[DATE]" at bounding box center [388, 19] width 33 height 8
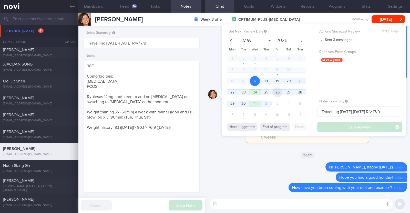
click at [281, 93] on span "26" at bounding box center [277, 92] width 10 height 10
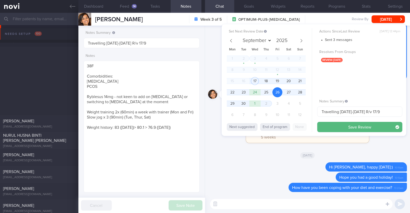
select select "8"
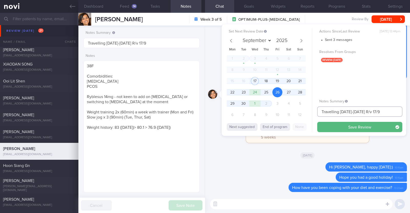
drag, startPoint x: 374, startPoint y: 109, endPoint x: 366, endPoint y: 111, distance: 9.1
click at [366, 111] on input "Travelling 3-13 Sep. R/v 17/9" at bounding box center [359, 112] width 85 height 10
type input "Travelling [DATE]-[DATE]"
click at [366, 127] on button "Save Review" at bounding box center [359, 127] width 85 height 10
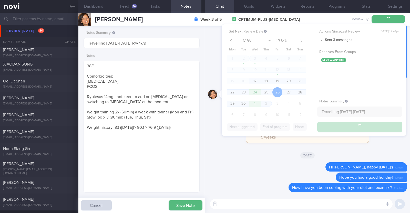
type input "Travelling [DATE]-[DATE]"
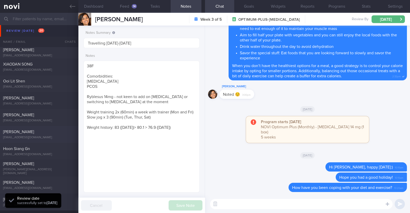
click at [37, 134] on div "Heather Armstrong" at bounding box center [38, 131] width 71 height 5
type input "R/v with Dr Kyle on 16/9. r/v 17/9"
type textarea "46F Nil PMHx Mounjaro 10mg (experienced sever side effects, only able to eat fe…"
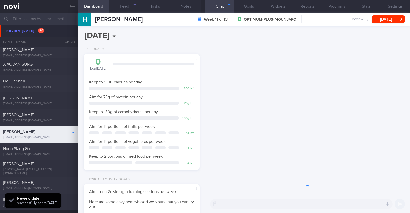
scroll to position [58, 102]
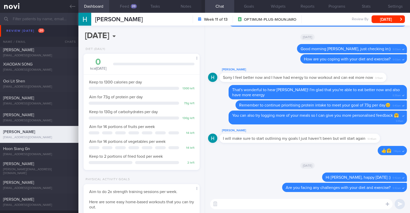
click at [136, 2] on button "Feed 20" at bounding box center [124, 6] width 31 height 13
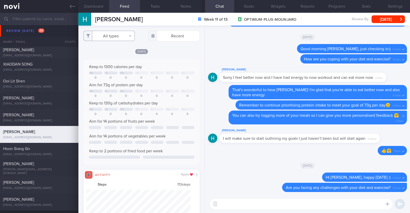
click at [123, 36] on button "All types" at bounding box center [109, 36] width 51 height 10
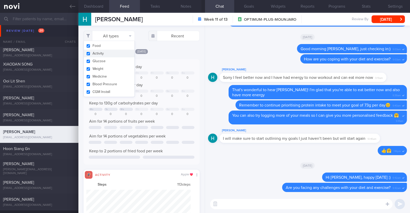
click at [112, 53] on button "Activity" at bounding box center [109, 54] width 51 height 8
checkbox input "false"
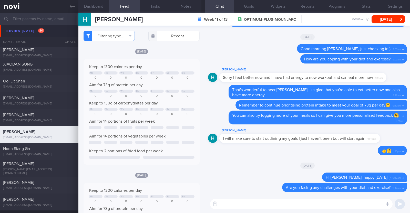
click at [169, 49] on div "Fri, 12 Sep" at bounding box center [142, 51] width 116 height 5
click at [265, 200] on textarea at bounding box center [301, 204] width 183 height 10
click at [222, 206] on textarea "HI Heather" at bounding box center [301, 204] width 183 height 10
click at [240, 203] on textarea "Hi Heather" at bounding box center [301, 204] width 183 height 10
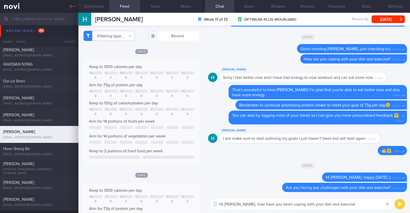
type textarea "Hi Heather, how have you been coping with your diet and exercise?"
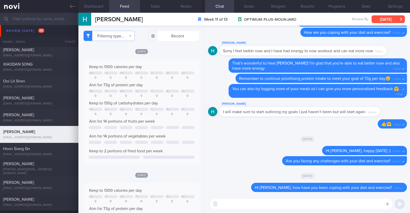
click at [396, 17] on button "[DATE]" at bounding box center [388, 19] width 33 height 8
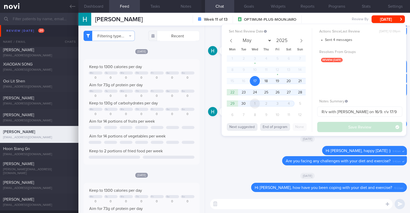
click at [257, 103] on span "1" at bounding box center [255, 104] width 10 height 10
select select "9"
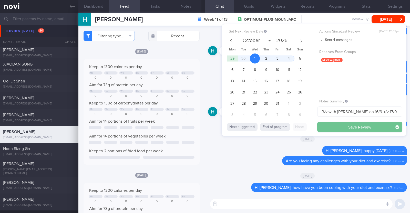
click at [336, 126] on button "Save Review" at bounding box center [359, 127] width 85 height 10
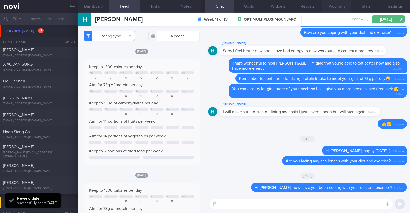
click at [339, 7] on button "Programs" at bounding box center [336, 6] width 29 height 13
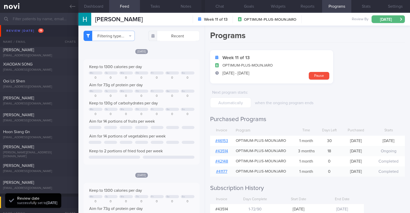
click at [222, 139] on link "# 46153" at bounding box center [221, 141] width 13 height 4
click at [188, 6] on button "Notes" at bounding box center [186, 6] width 31 height 13
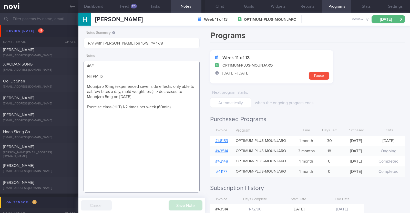
drag, startPoint x: 135, startPoint y: 97, endPoint x: 89, endPoint y: 99, distance: 45.9
click at [89, 99] on textarea "46F Nil PMHx Mounjaro 10mg (experienced sever side effects, only able to eat fe…" at bounding box center [142, 127] width 116 height 132
click at [134, 95] on textarea "46F Nil PMHx Mounjaro 10mg (experienced sever side effects, only able to eat fe…" at bounding box center [142, 127] width 116 height 132
click at [140, 96] on textarea "46F Nil PMHx Mounjaro 10mg (experienced sever side effects, only able to eat fe…" at bounding box center [142, 127] width 116 height 132
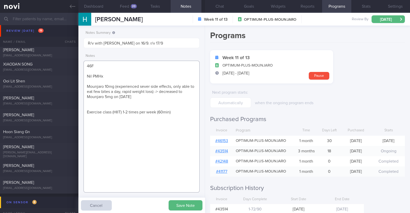
paste textarea "Mounjaro 5mg"
click at [87, 101] on textarea "46F Nil PMHx Mounjaro 10mg (experienced sever side effects, only able to eat fe…" at bounding box center [142, 127] width 116 height 132
type textarea "46F Nil PMHx Mounjaro 10mg (experienced sever side effects, only able to eat fe…"
click at [195, 202] on button "Save Note" at bounding box center [186, 205] width 34 height 10
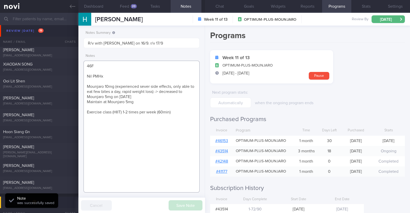
drag, startPoint x: 136, startPoint y: 102, endPoint x: 84, endPoint y: 99, distance: 52.4
click at [84, 99] on textarea "46F Nil PMHx Mounjaro 10mg (experienced sever side effects, only able to eat fe…" at bounding box center [142, 127] width 116 height 132
click at [217, 4] on button "Chat" at bounding box center [219, 6] width 29 height 13
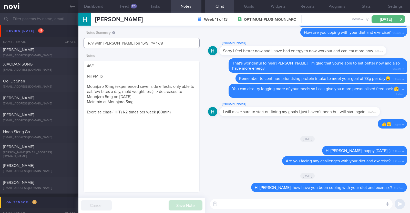
drag, startPoint x: 149, startPoint y: 45, endPoint x: 42, endPoint y: 45, distance: 106.9
click at [42, 45] on div "Patients New Users Coaches Assigned patients Assigned patients All active patie…" at bounding box center [205, 113] width 410 height 200
type input "R/v 1/10. KIV downgrade to digital support"
click at [186, 206] on button "Save Note" at bounding box center [186, 205] width 34 height 10
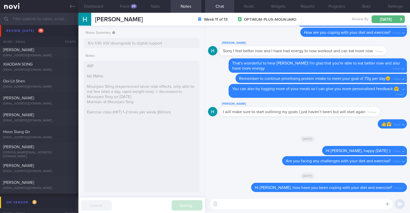
type input "R/v 1/10. KIV downgrade to digital support"
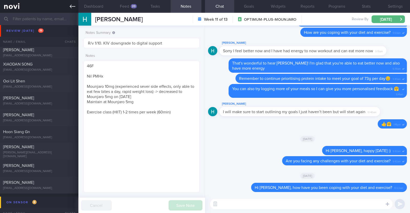
click at [70, 8] on icon at bounding box center [73, 7] width 6 height 6
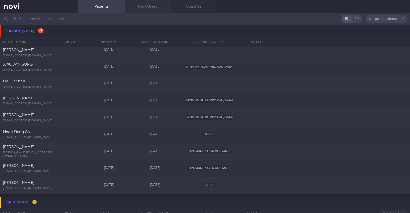
click at [138, 4] on link "New Users" at bounding box center [148, 6] width 46 height 13
click at [135, 9] on link "New Users" at bounding box center [148, 6] width 46 height 13
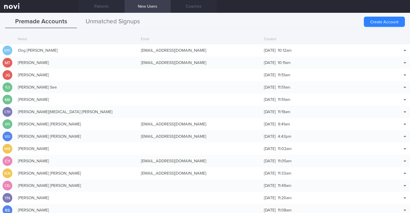
click at [124, 17] on button "Unmatched Signups" at bounding box center [113, 21] width 72 height 13
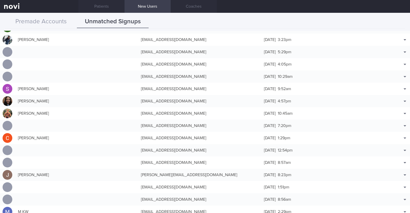
scroll to position [705, 0]
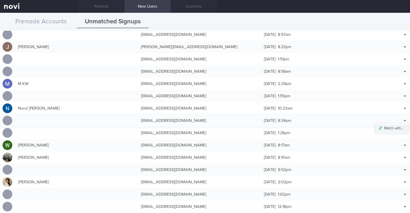
click at [396, 126] on button "Match with..." at bounding box center [392, 129] width 34 height 8
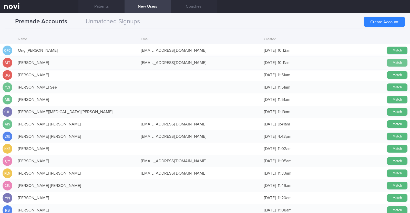
click at [388, 63] on button "Match" at bounding box center [397, 63] width 21 height 8
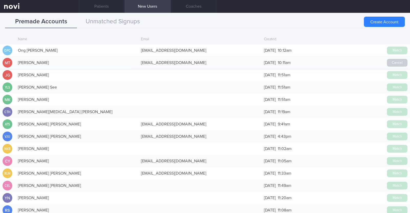
scroll to position [704, 0]
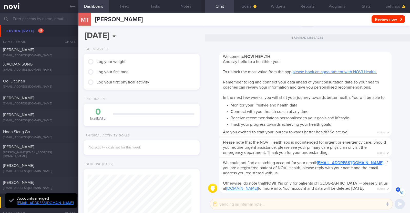
scroll to position [-38, 0]
drag, startPoint x: 216, startPoint y: 204, endPoint x: 218, endPoint y: 203, distance: 2.6
click at [216, 204] on button "button" at bounding box center [215, 204] width 9 height 9
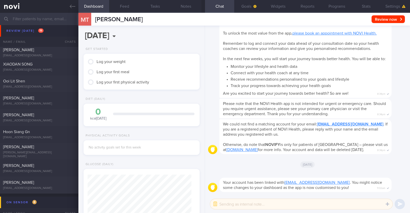
scroll to position [0, 0]
click at [396, 2] on button "Settings" at bounding box center [395, 6] width 29 height 13
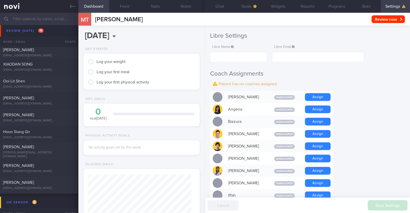
scroll to position [96, 0]
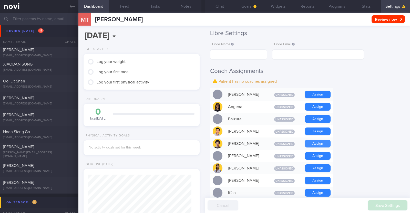
click at [321, 144] on button "Assign" at bounding box center [318, 144] width 26 height 8
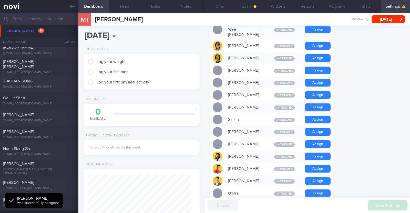
scroll to position [384, 0]
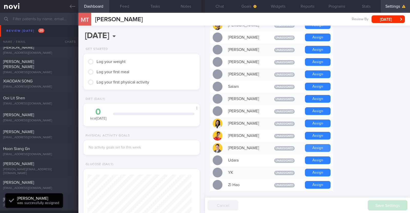
click at [319, 144] on button "Assign" at bounding box center [318, 148] width 26 height 8
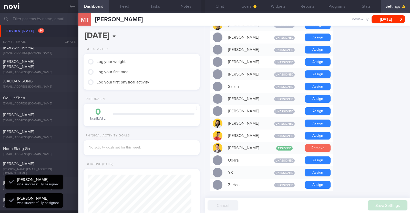
scroll to position [52, 104]
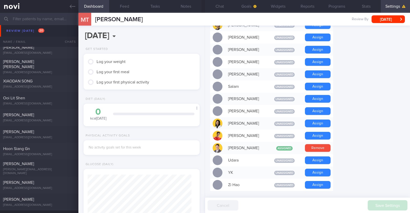
click at [396, 3] on button "Settings" at bounding box center [395, 6] width 29 height 13
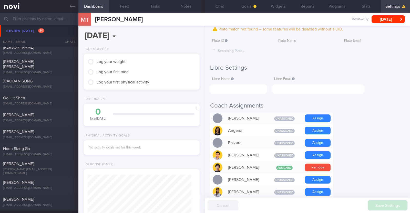
scroll to position [32, 0]
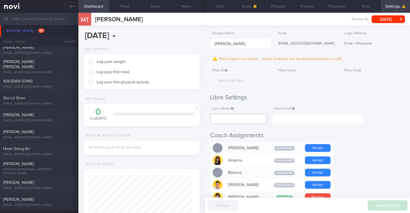
click at [239, 120] on input "text" at bounding box center [238, 119] width 57 height 10
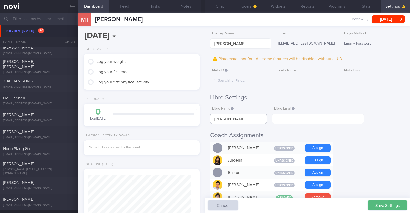
type input "[PERSON_NAME]"
drag, startPoint x: 310, startPoint y: 43, endPoint x: 272, endPoint y: 43, distance: 37.9
click at [272, 43] on div "Display Name Mervin Tan Email mervintanchongray1@hotmail.com Login Method Email…" at bounding box center [307, 39] width 195 height 20
copy div "[EMAIL_ADDRESS][DOMAIN_NAME]"
click at [302, 118] on input "text" at bounding box center [318, 119] width 92 height 10
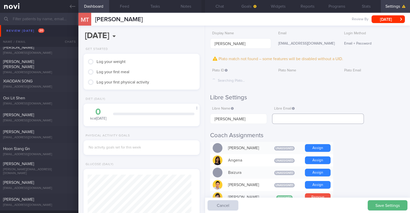
paste input "[EMAIL_ADDRESS][DOMAIN_NAME]"
type input "[EMAIL_ADDRESS][DOMAIN_NAME]"
click at [386, 204] on button "Save Settings" at bounding box center [388, 205] width 40 height 10
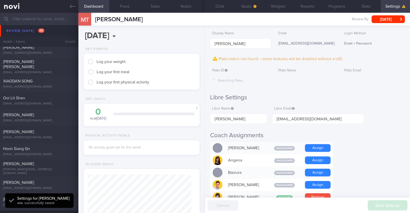
scroll to position [52, 104]
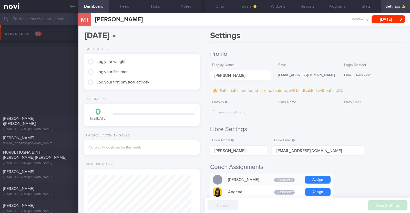
scroll to position [32, 0]
